Goal: Information Seeking & Learning: Learn about a topic

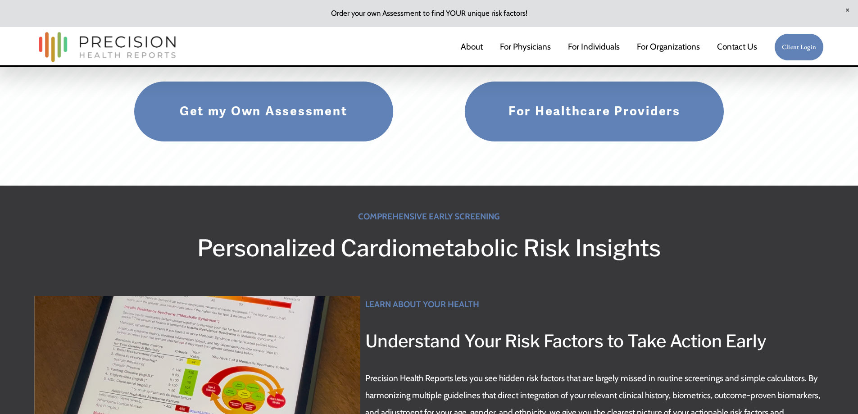
scroll to position [45, 0]
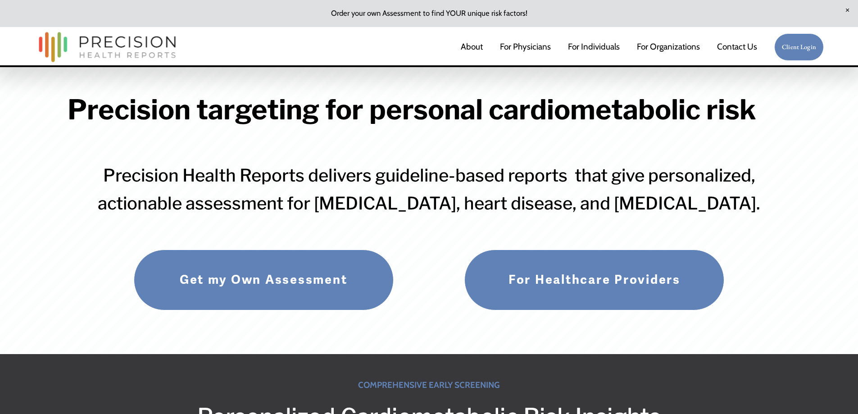
click at [590, 46] on link "For Individuals" at bounding box center [594, 47] width 52 height 19
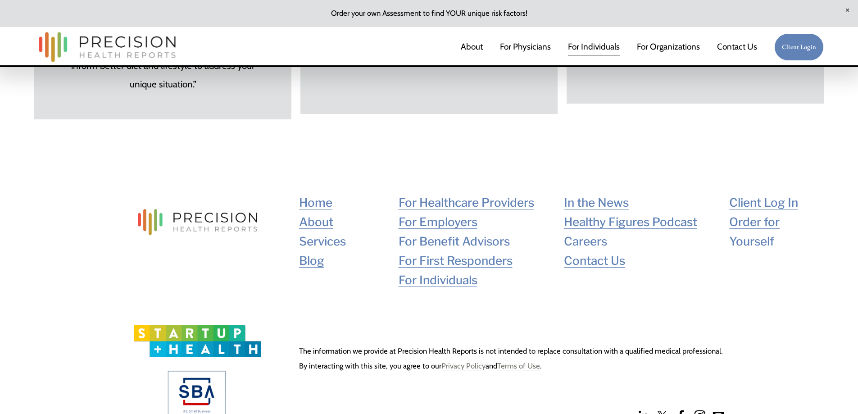
scroll to position [6171, 0]
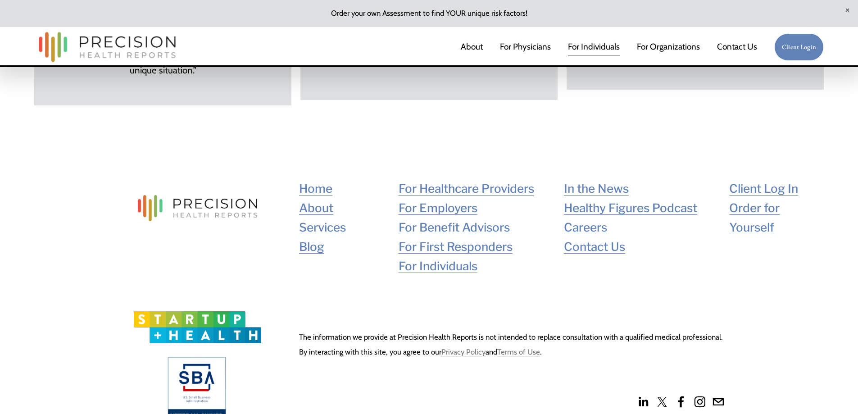
click at [313, 256] on link "Blog" at bounding box center [311, 246] width 25 height 19
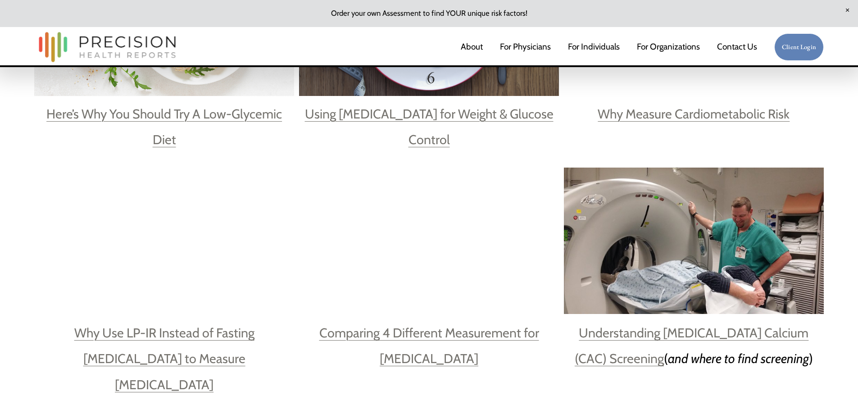
scroll to position [856, 0]
